Goal: Task Accomplishment & Management: Complete application form

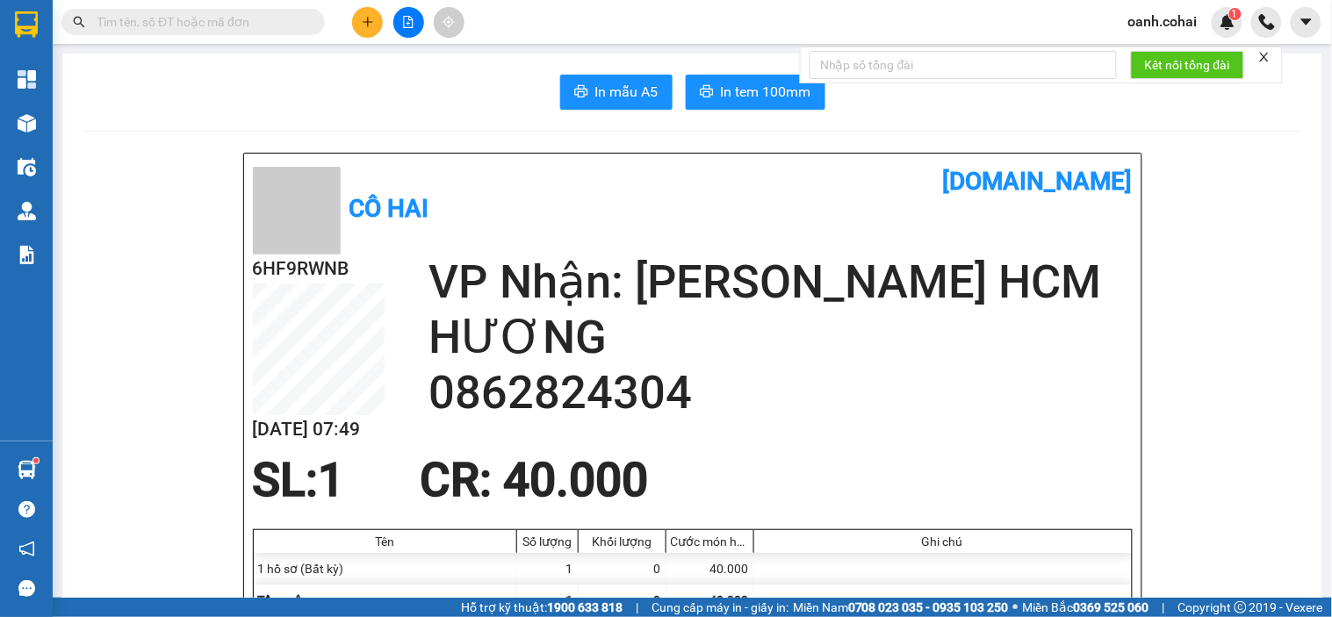
click at [400, 35] on div at bounding box center [409, 22] width 132 height 31
click at [405, 27] on button at bounding box center [408, 22] width 31 height 31
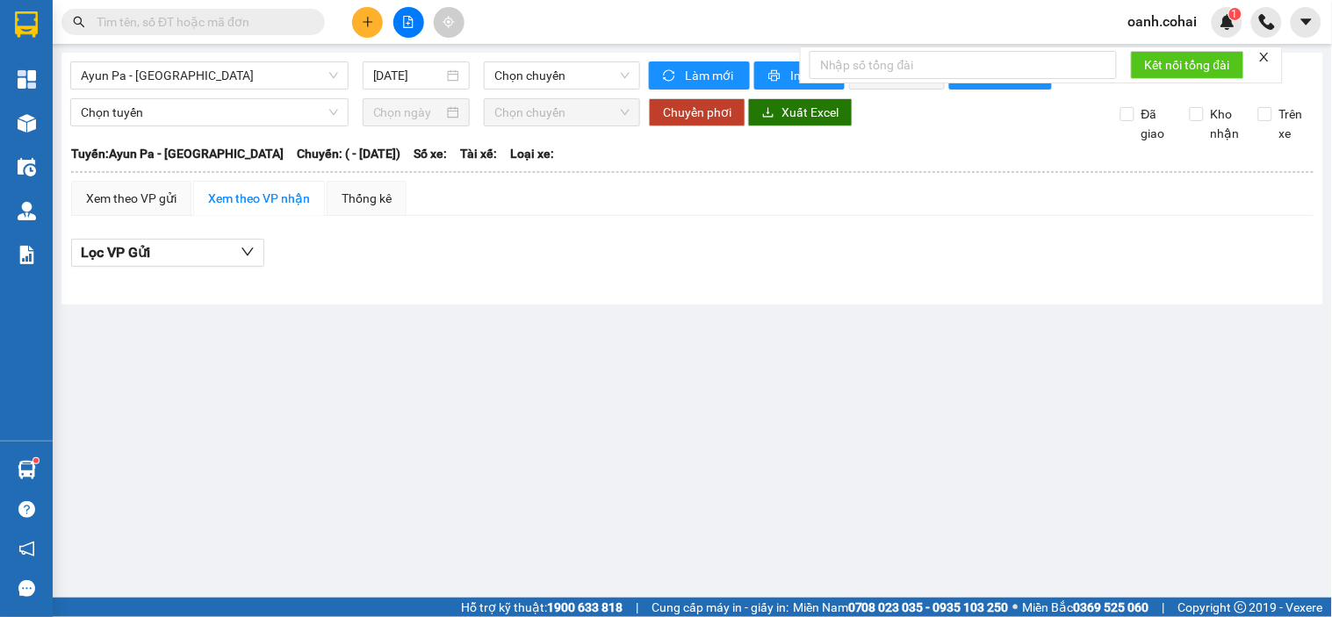
click at [274, 90] on div "Ayun Pa - [GEOGRAPHIC_DATA] [DATE] Chọn chuyến" at bounding box center [355, 75] width 570 height 28
click at [270, 81] on span "Ayun Pa - [GEOGRAPHIC_DATA]" at bounding box center [209, 75] width 257 height 26
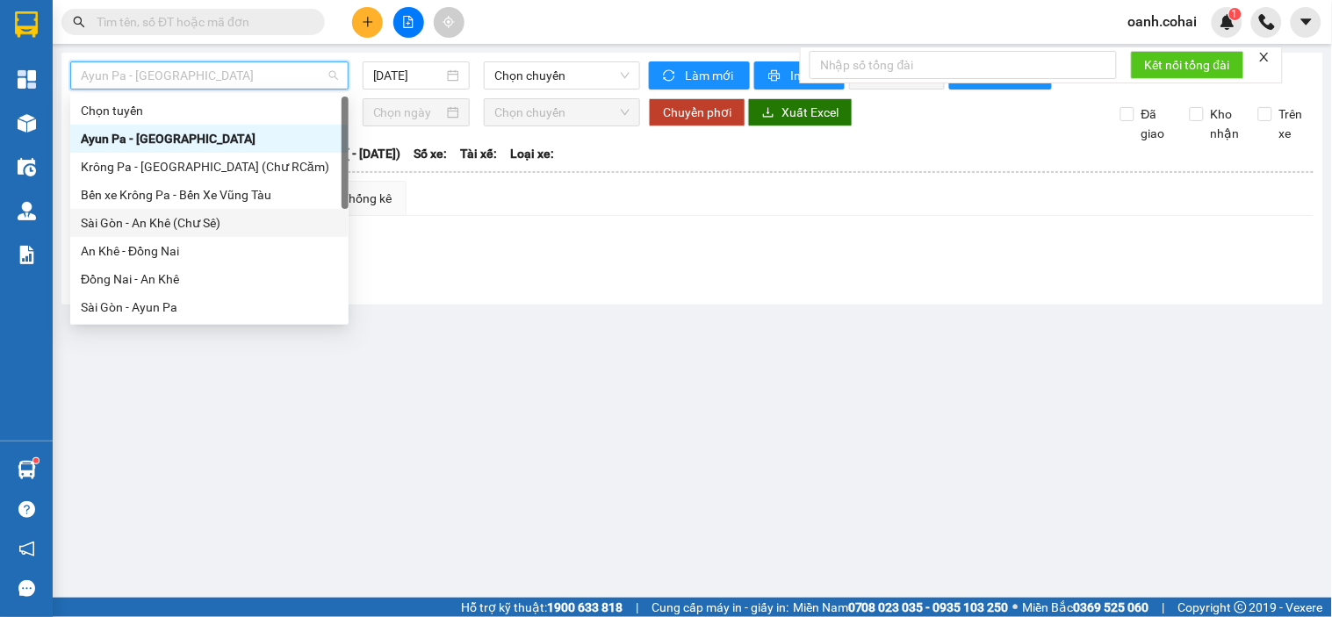
click at [207, 220] on div "Sài Gòn - An Khê (Chư Sê)" at bounding box center [209, 222] width 257 height 19
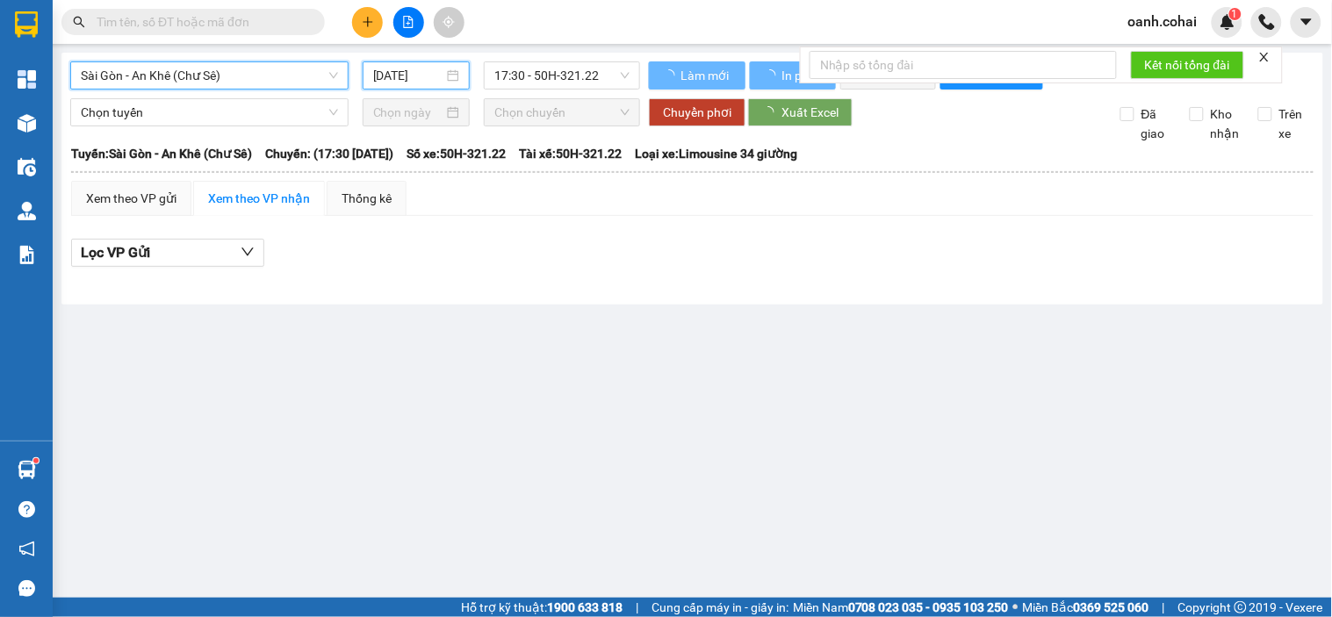
click at [426, 74] on input "[DATE]" at bounding box center [408, 75] width 71 height 19
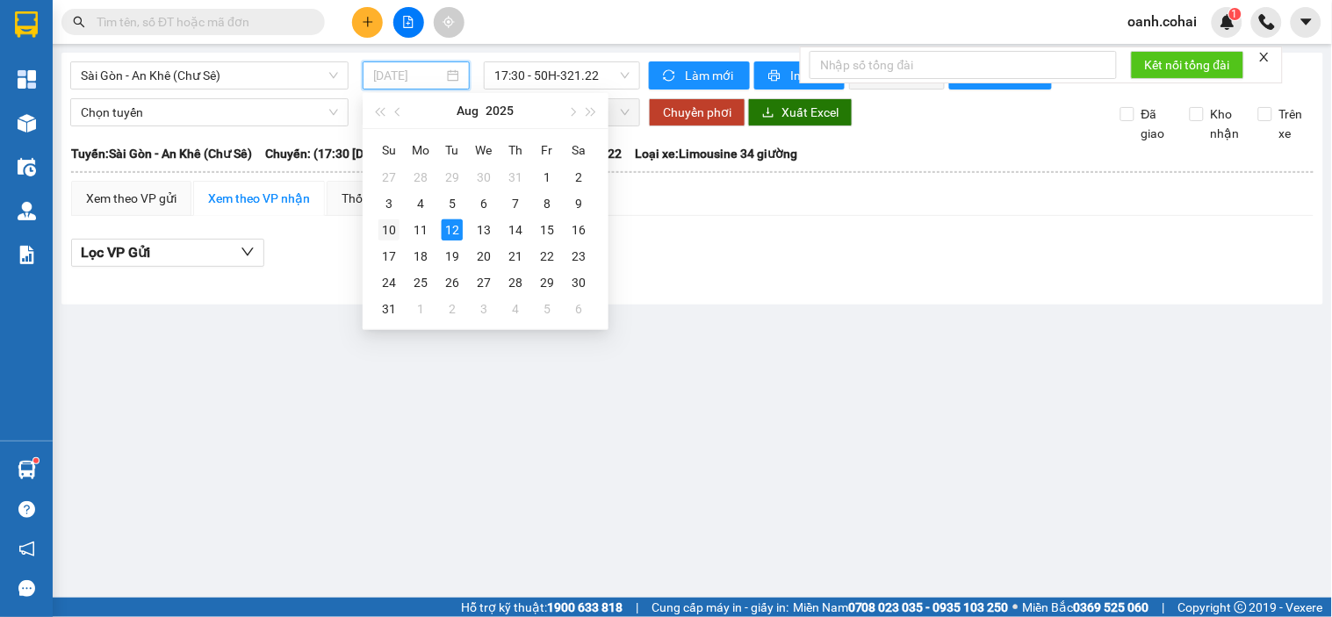
click at [381, 234] on div "10" at bounding box center [389, 230] width 21 height 21
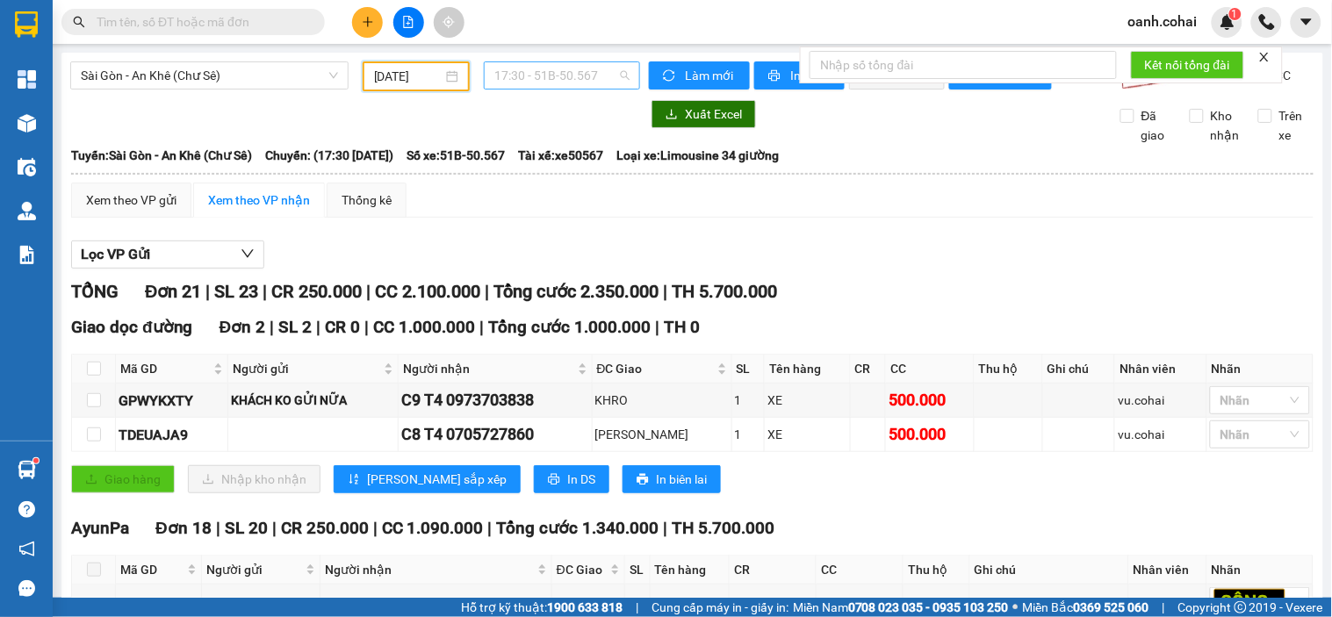
click at [550, 79] on span "17:30 - 51B-50.567" at bounding box center [561, 75] width 135 height 26
click at [542, 162] on div "18:00 - 50E-200.80" at bounding box center [558, 166] width 137 height 19
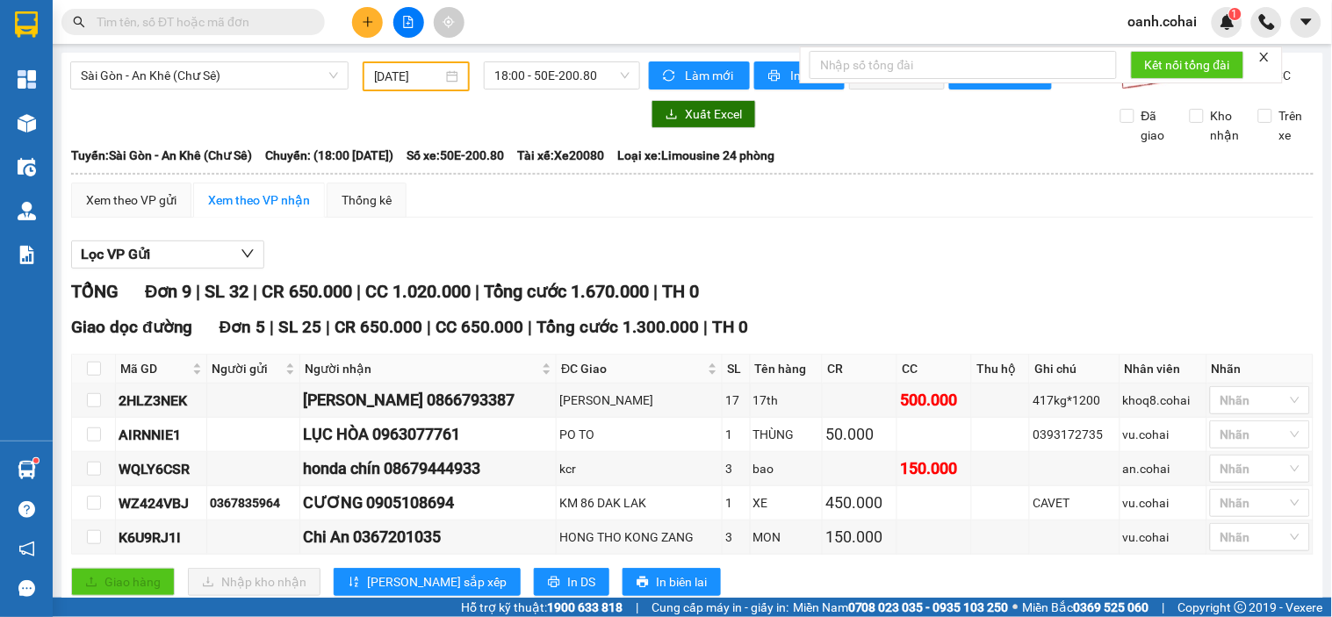
click at [441, 76] on div "[DATE]" at bounding box center [416, 76] width 85 height 19
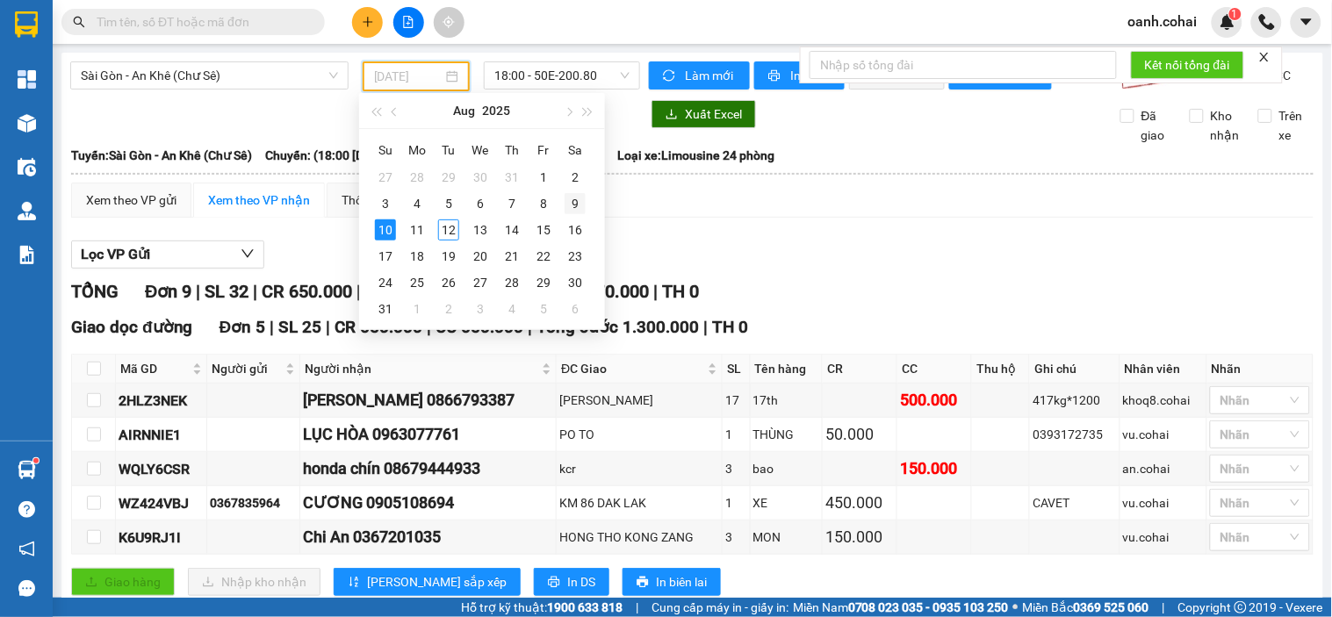
click at [574, 204] on div "9" at bounding box center [575, 203] width 21 height 21
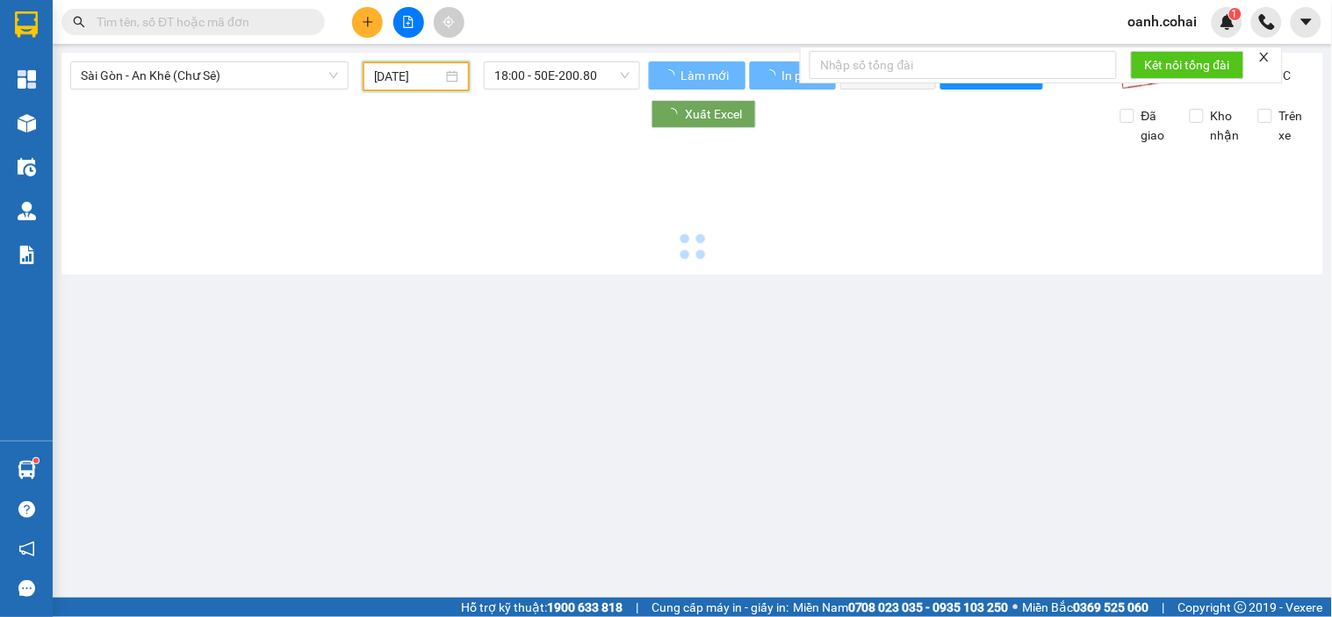
type input "[DATE]"
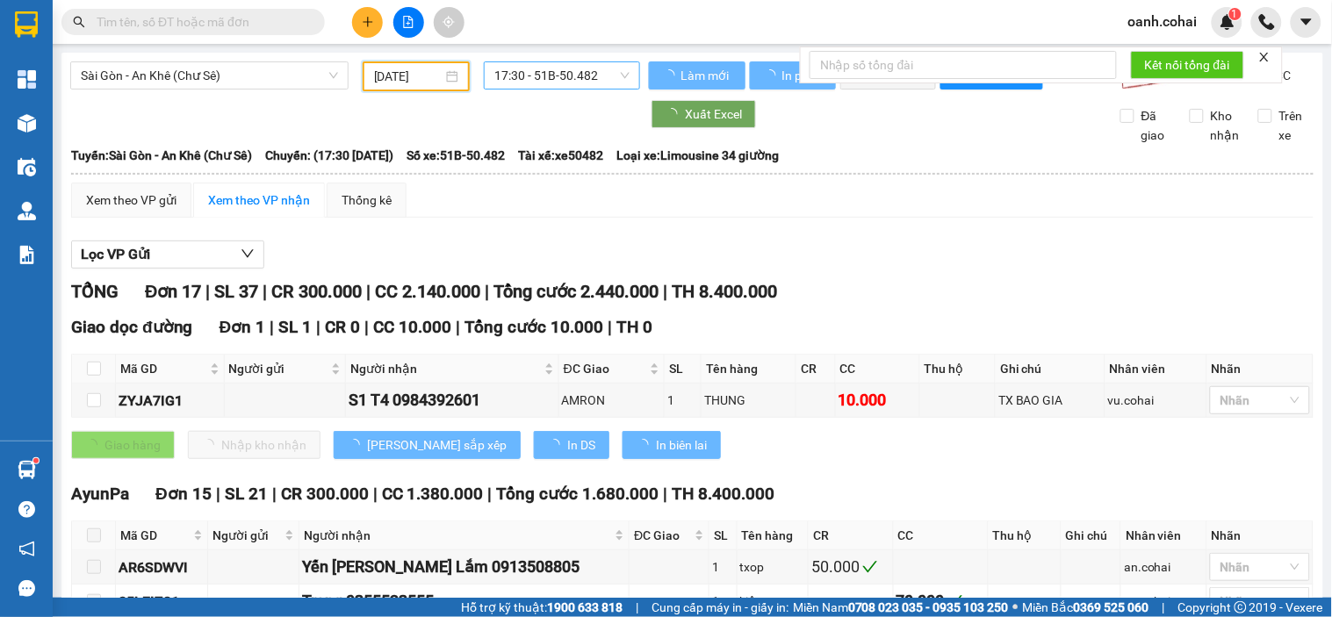
click at [582, 80] on span "17:30 - 51B-50.482" at bounding box center [561, 75] width 135 height 26
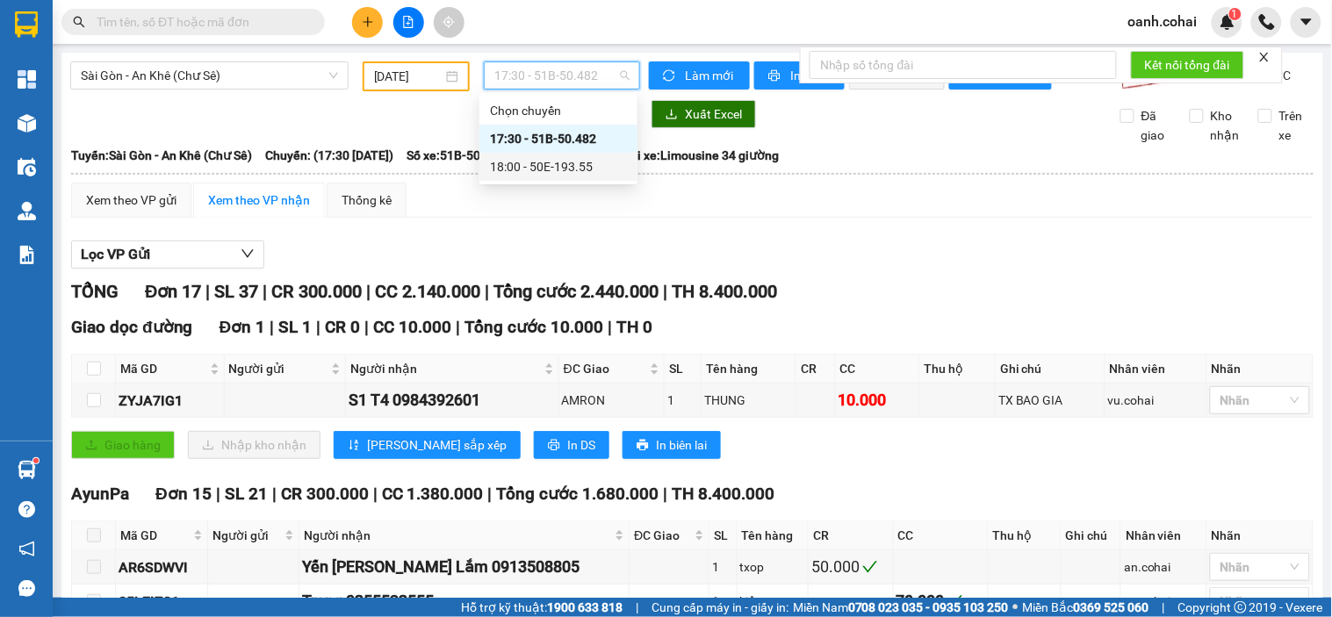
click at [573, 155] on div "18:00 - 50E-193.55" at bounding box center [559, 167] width 158 height 28
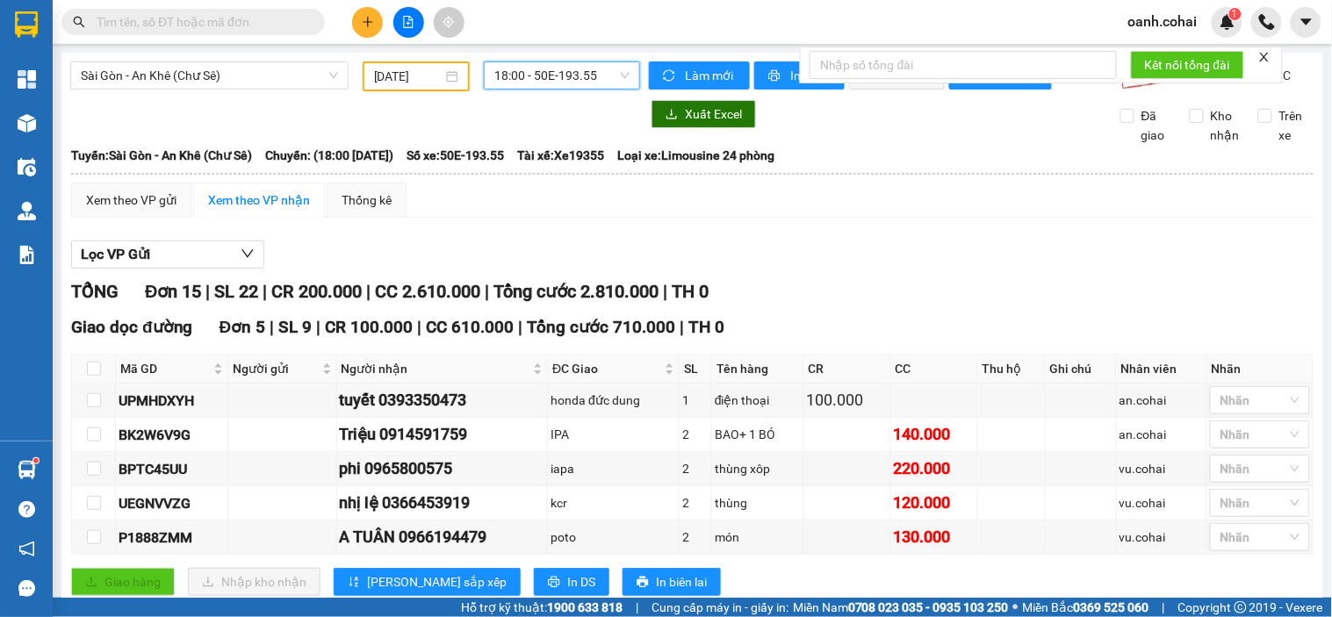
click at [829, 270] on div "Lọc VP Gửi" at bounding box center [692, 255] width 1243 height 29
click at [90, 442] on input "checkbox" at bounding box center [94, 435] width 14 height 14
checkbox input "true"
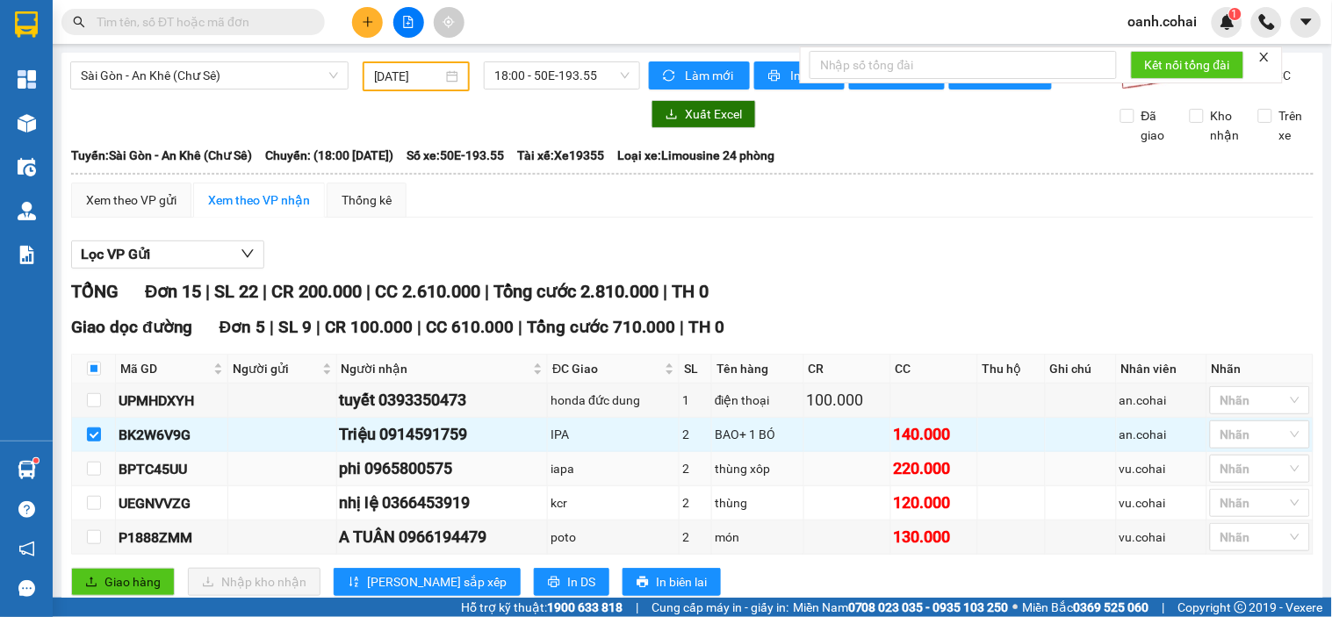
scroll to position [195, 0]
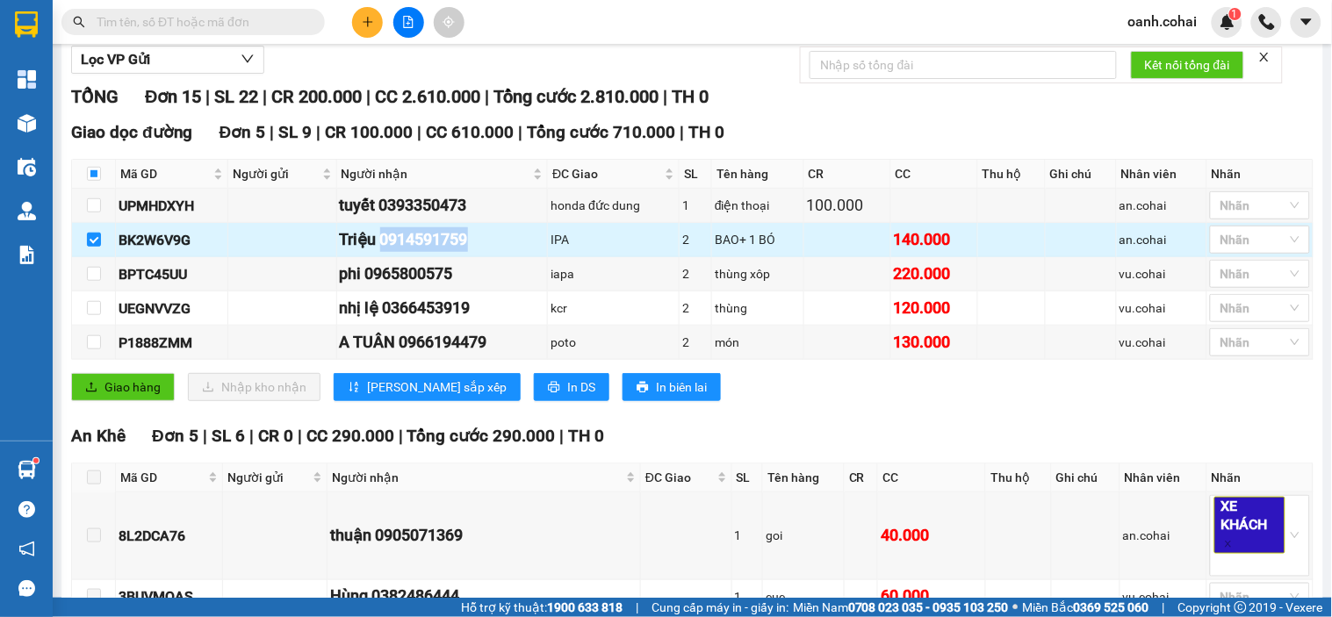
drag, startPoint x: 381, startPoint y: 252, endPoint x: 492, endPoint y: 247, distance: 110.8
click at [492, 247] on div "Triệu 0914591759" at bounding box center [443, 239] width 206 height 25
copy div "0914591759"
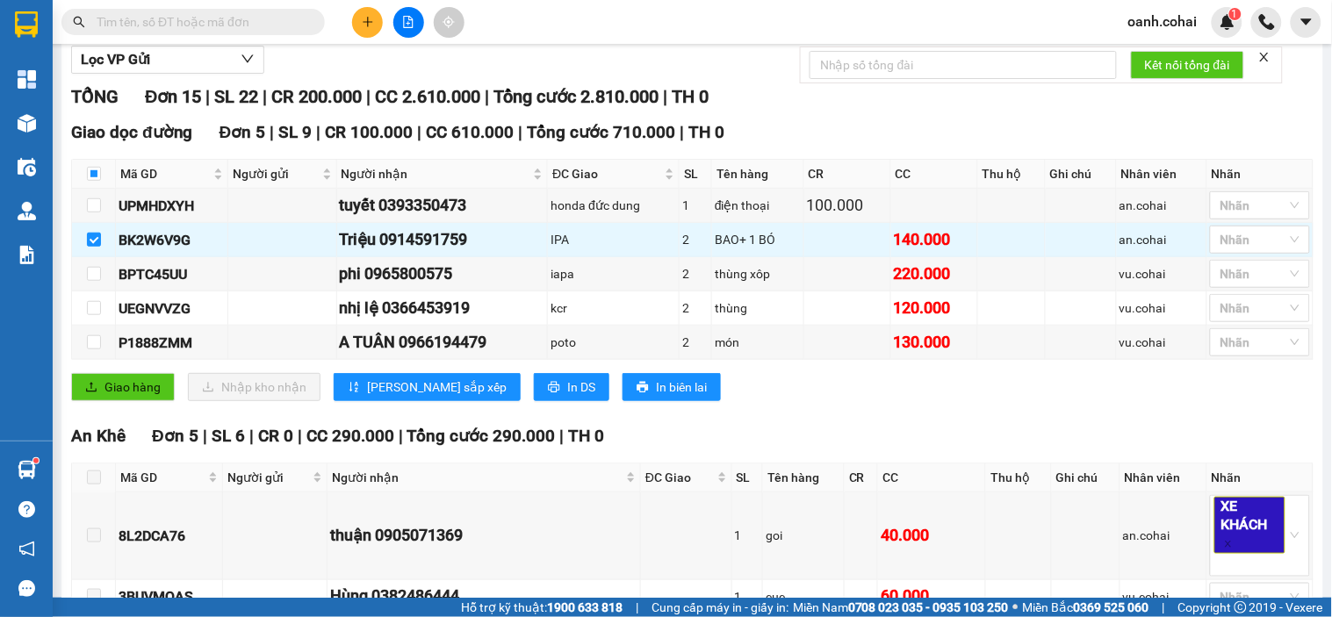
click at [255, 15] on input "text" at bounding box center [200, 21] width 207 height 19
paste input "0914591759"
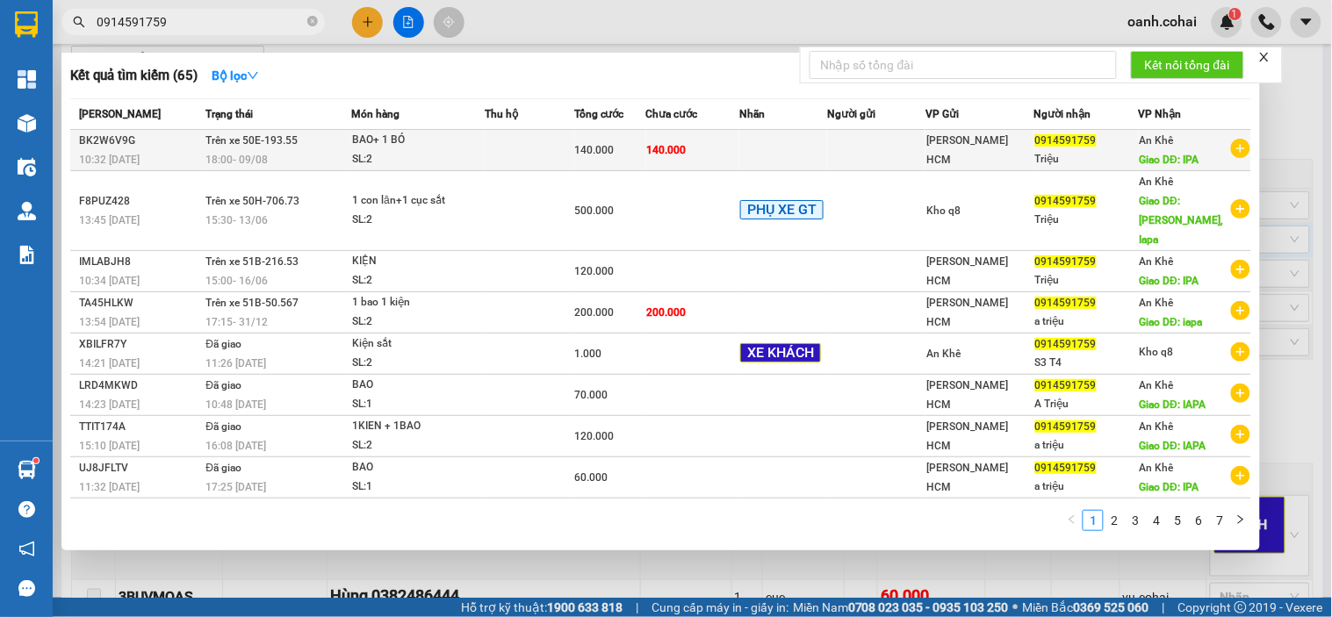
type input "0914591759"
click at [453, 155] on div "SL: 2" at bounding box center [418, 159] width 132 height 19
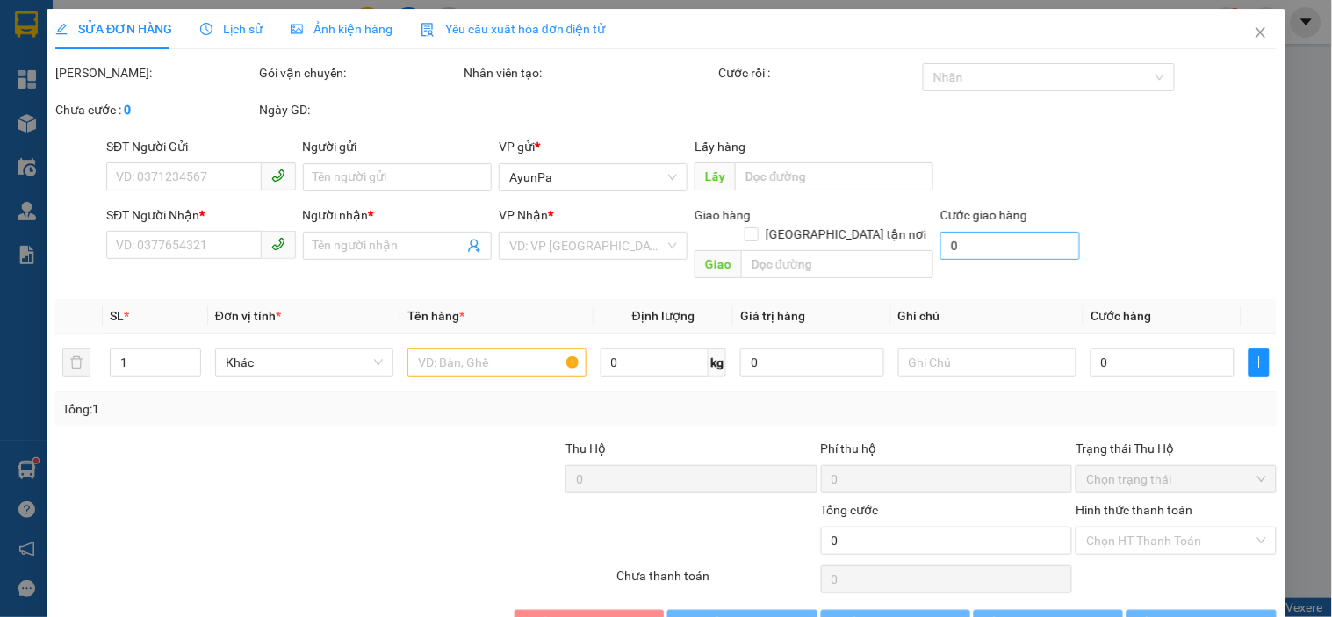
type input "0914591759"
type input "Triệu"
type input "IPA"
type input "140.000"
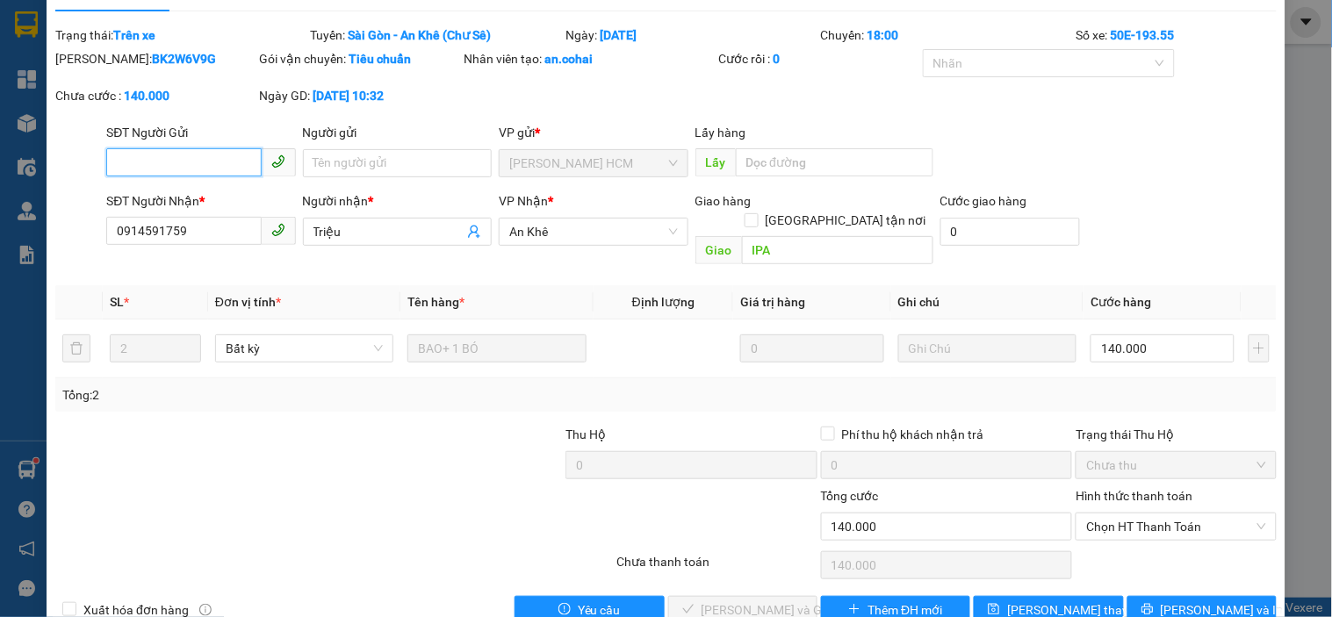
scroll to position [59, 0]
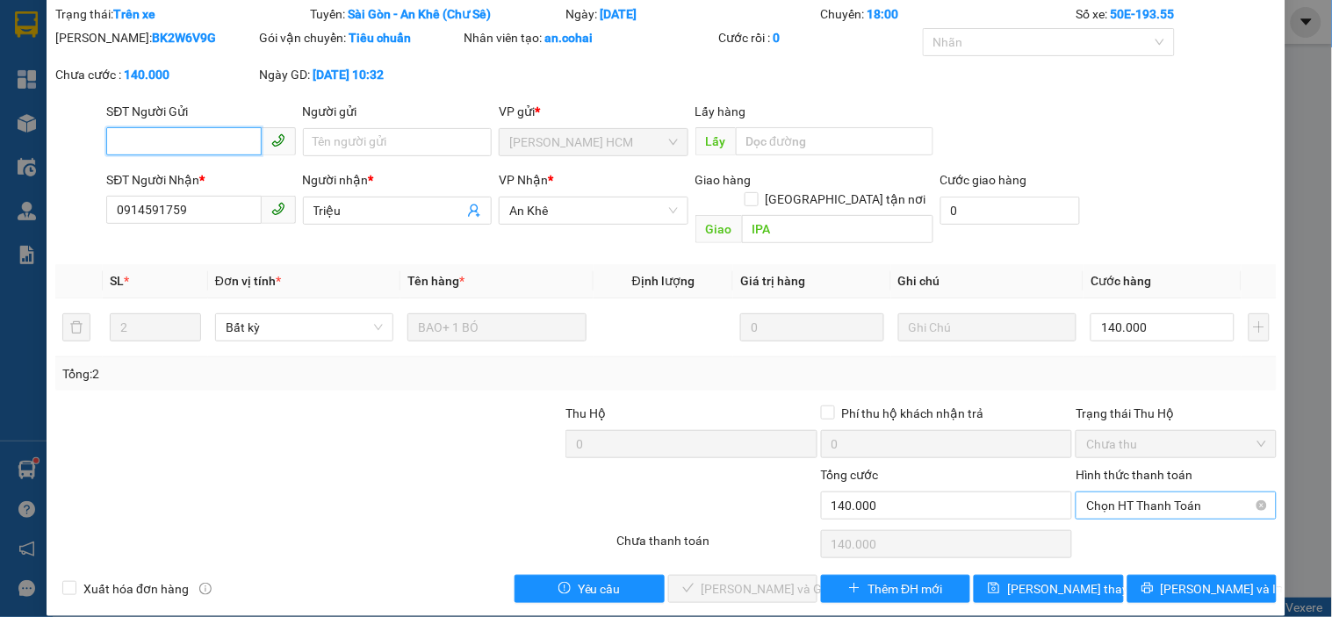
click at [1177, 493] on span "Chọn HT Thanh Toán" at bounding box center [1175, 506] width 179 height 26
click at [1111, 530] on div "Tại văn phòng" at bounding box center [1165, 521] width 177 height 19
type input "0"
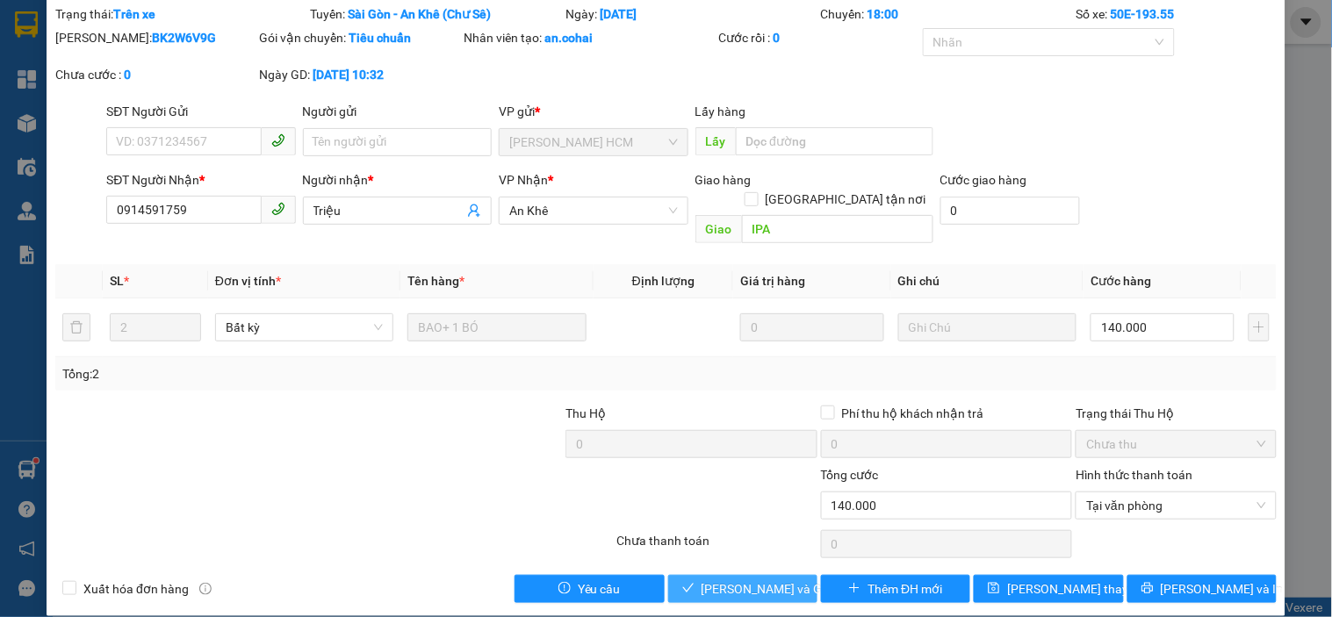
click at [761, 580] on span "[PERSON_NAME] và Giao hàng" at bounding box center [786, 589] width 169 height 19
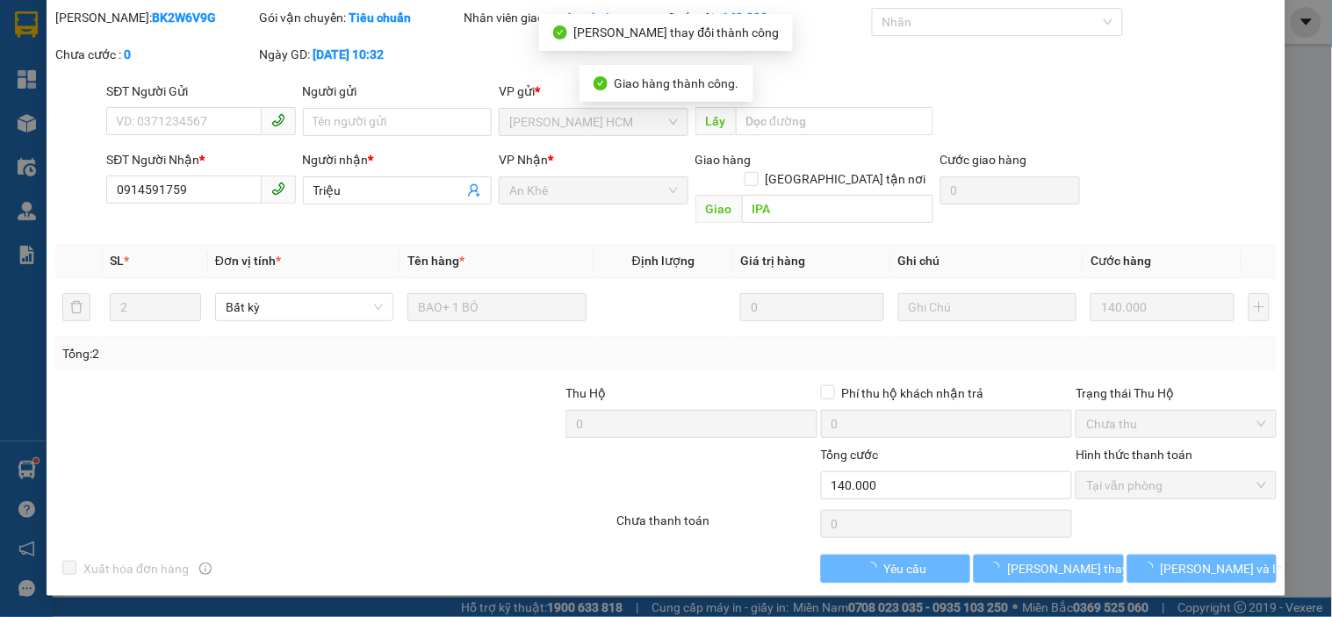
scroll to position [36, 0]
